Goal: Register for event/course

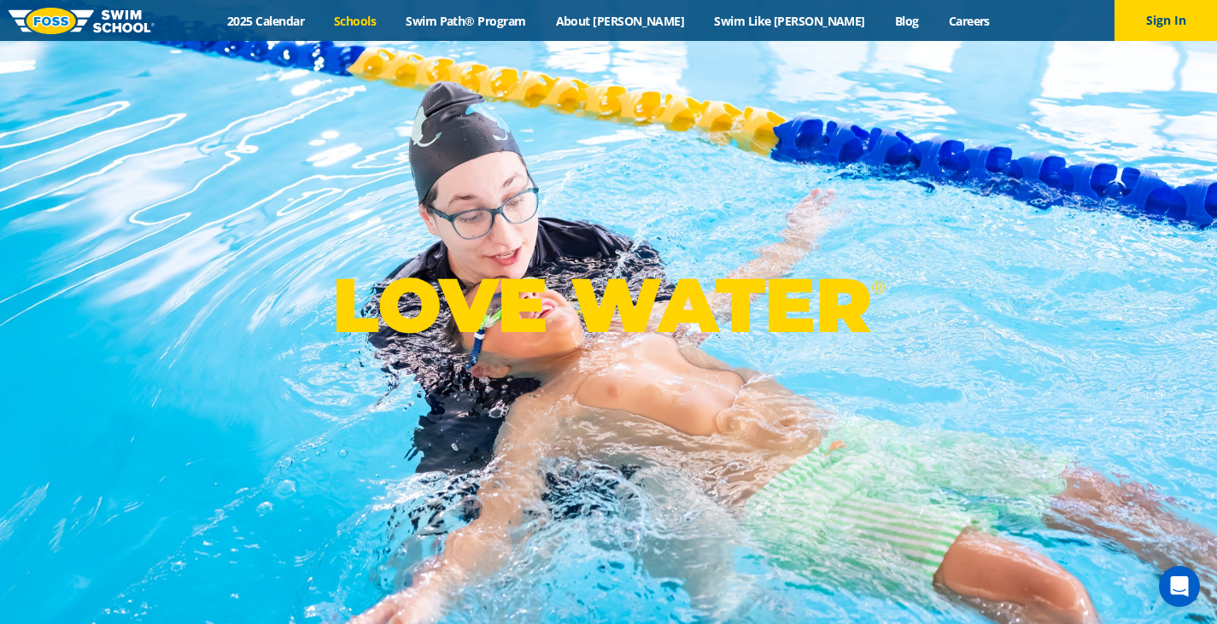
click at [391, 25] on link "Schools" at bounding box center [355, 21] width 72 height 16
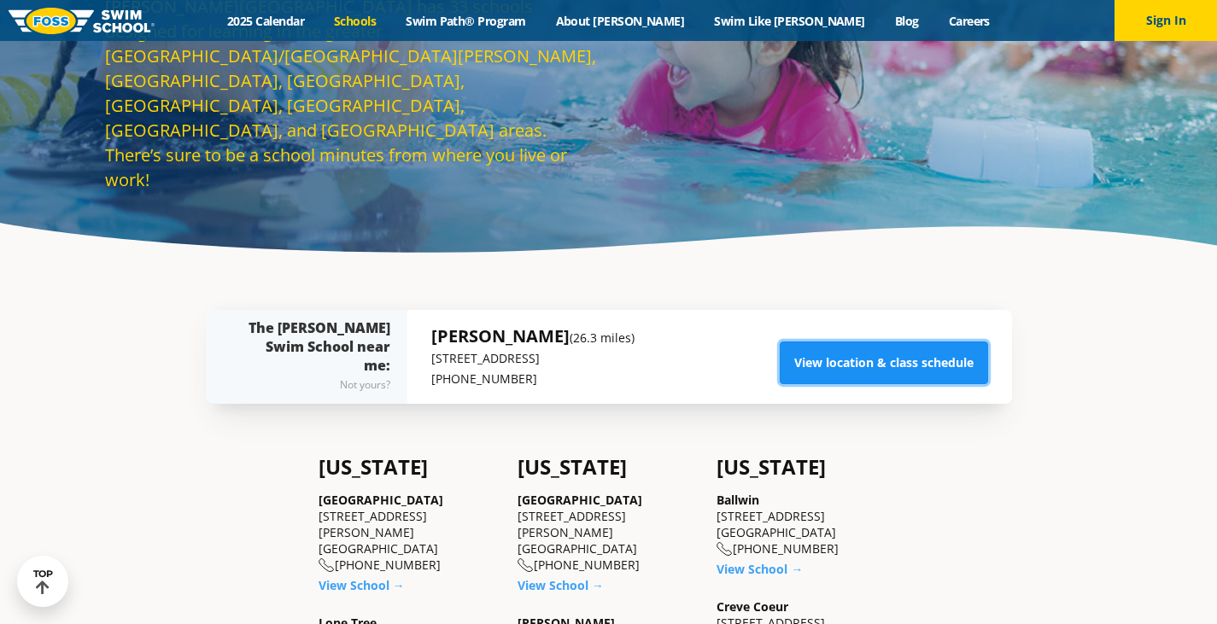
click at [892, 370] on link "View location & class schedule" at bounding box center [884, 363] width 208 height 43
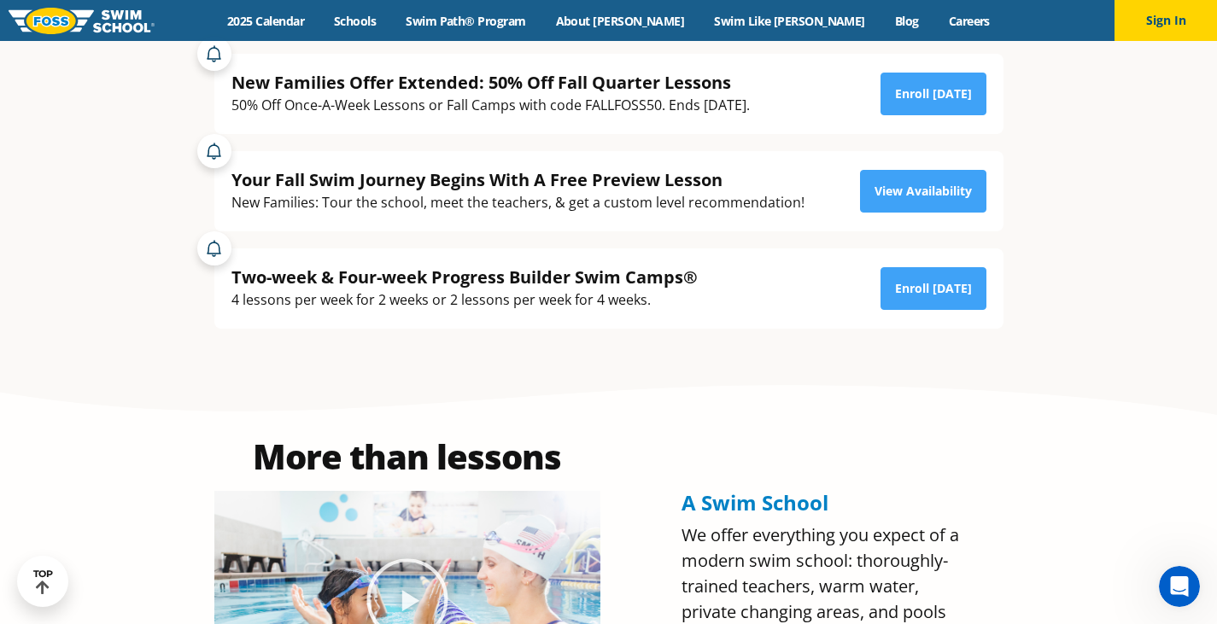
scroll to position [512, 0]
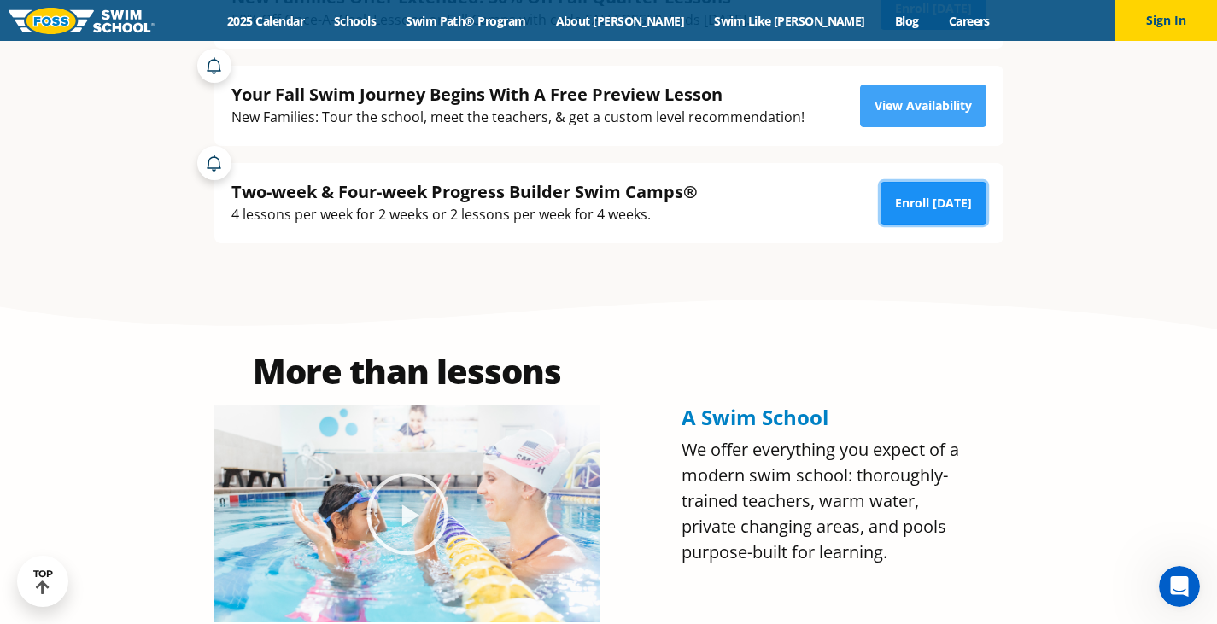
click at [915, 216] on link "Enroll Today" at bounding box center [933, 203] width 106 height 43
